Goal: Transaction & Acquisition: Obtain resource

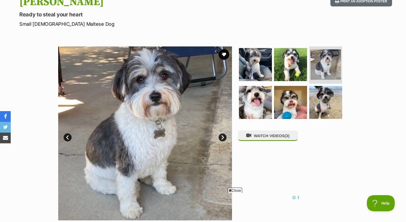
drag, startPoint x: 301, startPoint y: 131, endPoint x: 306, endPoint y: 129, distance: 5.7
click at [306, 129] on div "WATCH VIDEOS (3)" at bounding box center [293, 133] width 110 height 174
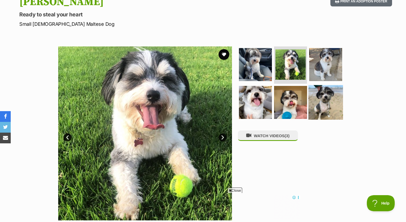
click at [323, 104] on img at bounding box center [325, 102] width 35 height 35
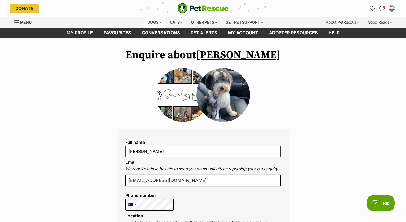
click at [158, 22] on div "Dogs" at bounding box center [154, 22] width 21 height 11
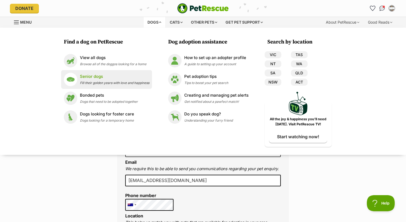
click at [94, 80] on div "Senior dogs Fill their golden years with love and happiness" at bounding box center [114, 79] width 69 height 12
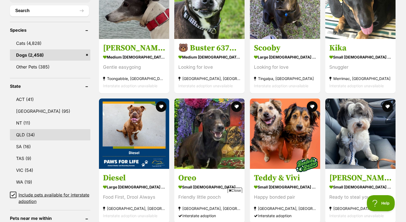
scroll to position [207, 0]
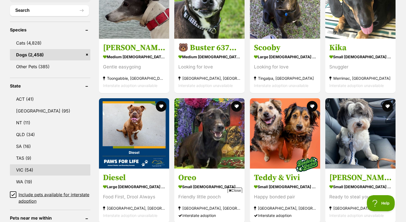
click at [25, 171] on link "VIC (54)" at bounding box center [50, 169] width 80 height 11
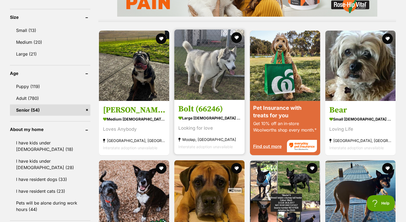
scroll to position [503, 0]
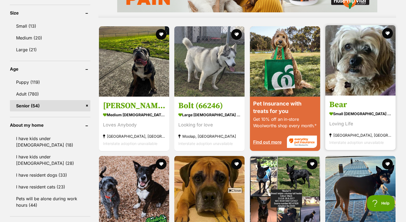
click at [347, 96] on link at bounding box center [360, 93] width 70 height 5
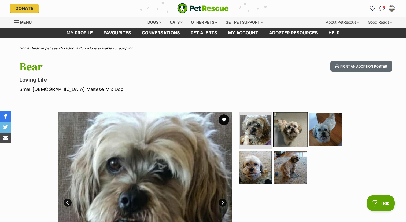
click at [291, 130] on img at bounding box center [290, 129] width 35 height 35
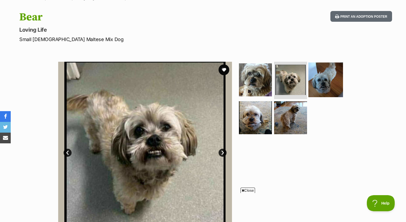
click at [332, 76] on img at bounding box center [325, 79] width 35 height 35
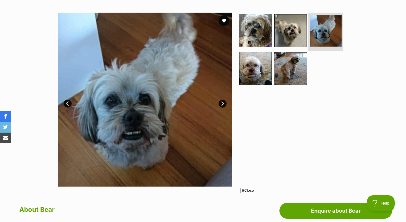
scroll to position [103, 0]
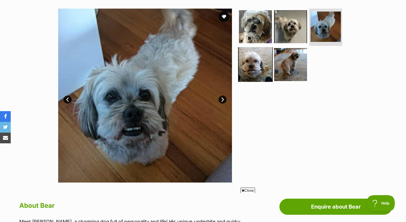
click at [261, 62] on img at bounding box center [255, 64] width 35 height 35
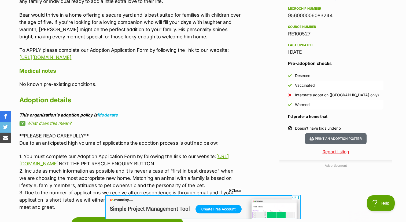
scroll to position [0, 0]
